Goal: Communication & Community: Connect with others

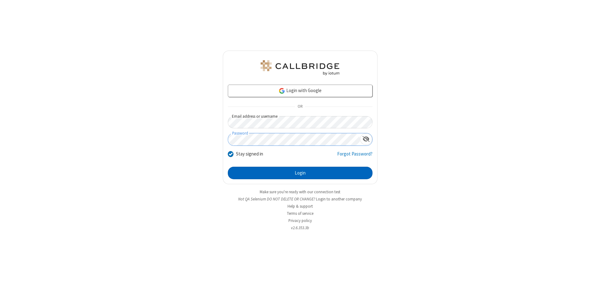
click at [300, 173] on button "Login" at bounding box center [300, 173] width 145 height 12
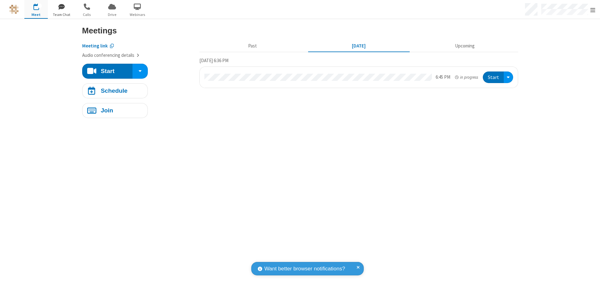
click at [61, 6] on span "button" at bounding box center [61, 6] width 23 height 11
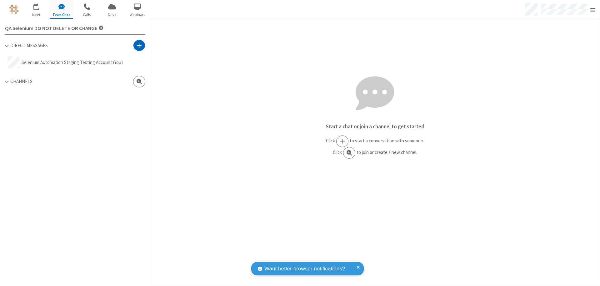
click at [139, 45] on span at bounding box center [139, 45] width 5 height 6
